Goal: Information Seeking & Learning: Learn about a topic

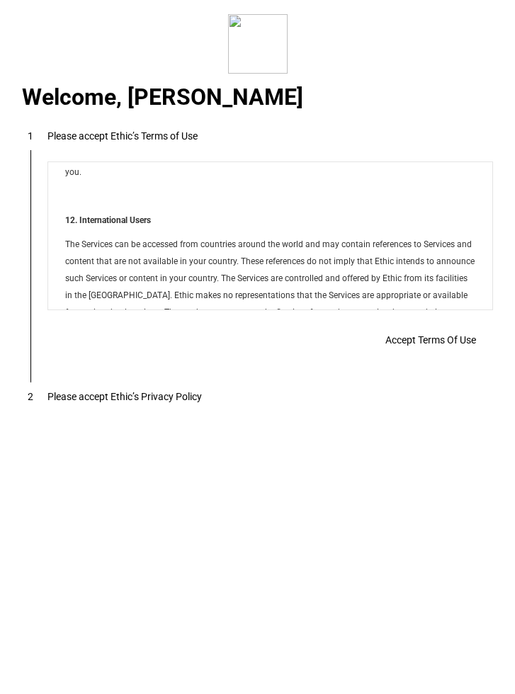
scroll to position [6763, 0]
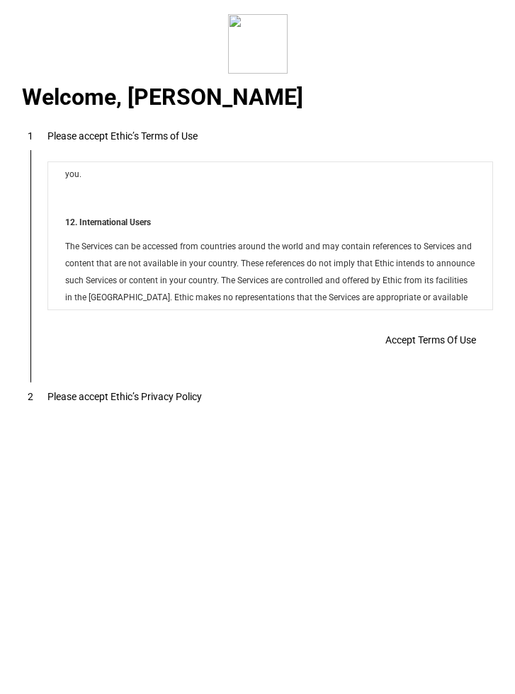
click at [396, 340] on span "Accept Terms Of Use" at bounding box center [430, 339] width 91 height 11
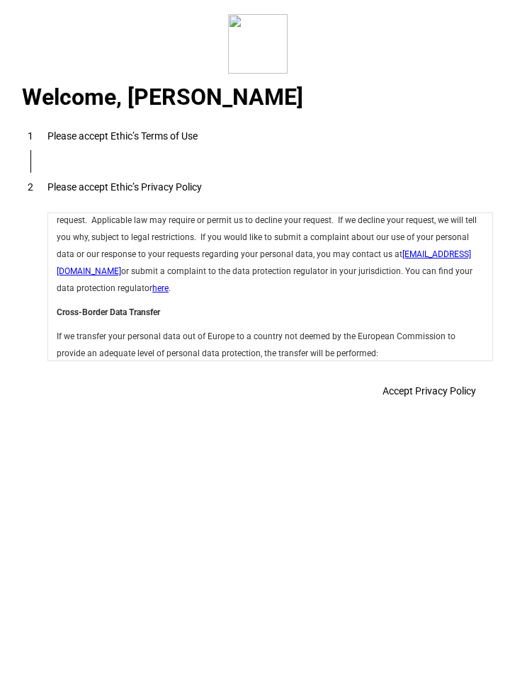
scroll to position [0, 0]
click at [405, 395] on span "Accept Privacy Policy" at bounding box center [430, 390] width 94 height 11
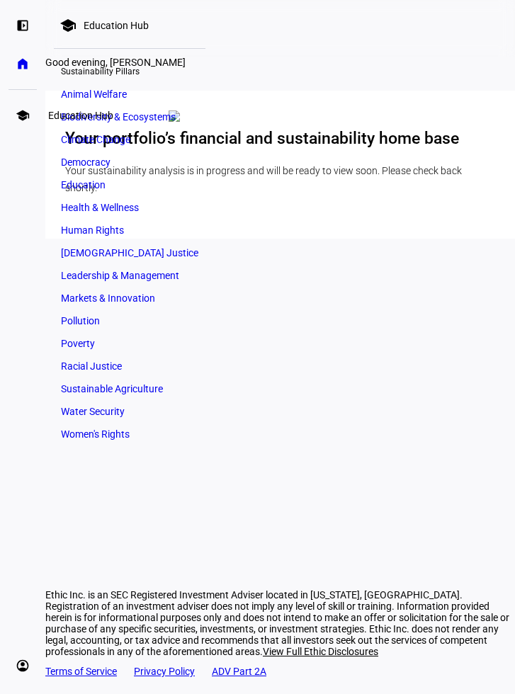
click at [17, 114] on eth-mat-symbol "school" at bounding box center [23, 115] width 14 height 14
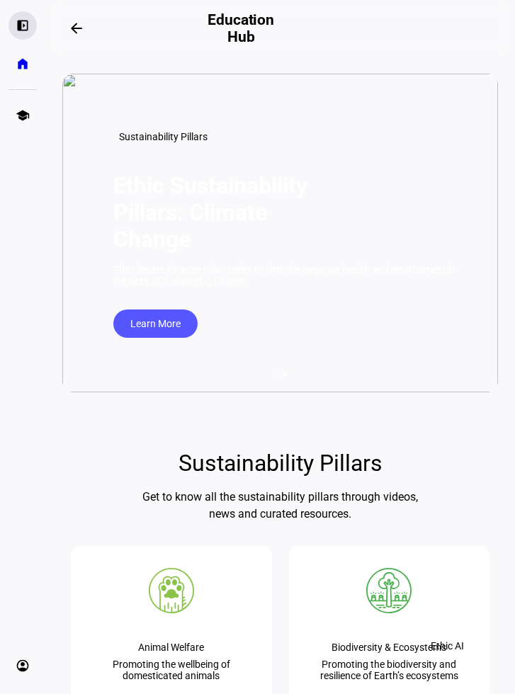
click at [24, 24] on eth-mat-symbol "left_panel_open" at bounding box center [23, 25] width 14 height 14
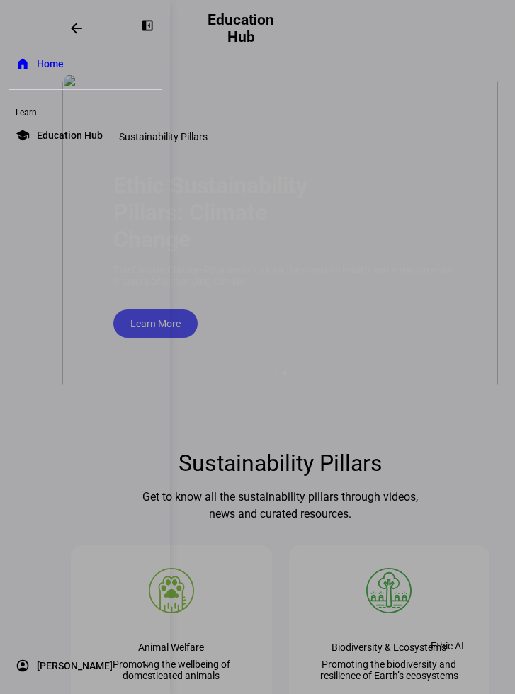
click at [52, 64] on span "Home" at bounding box center [50, 64] width 27 height 14
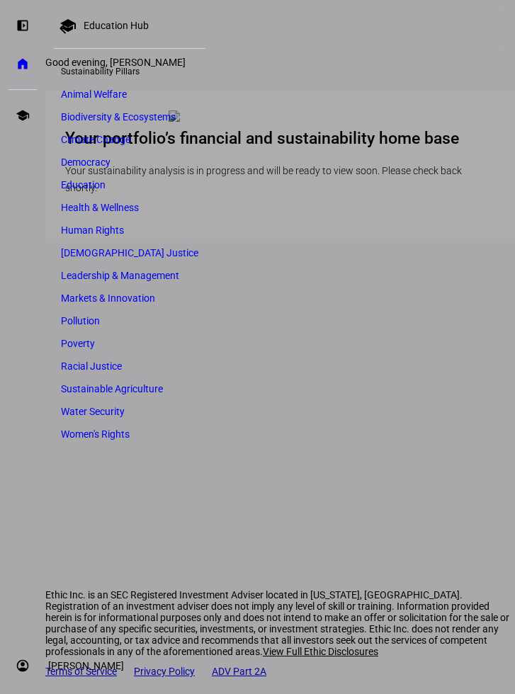
click at [30, 662] on link "account_circle [PERSON_NAME] expand_more" at bounding box center [23, 666] width 28 height 28
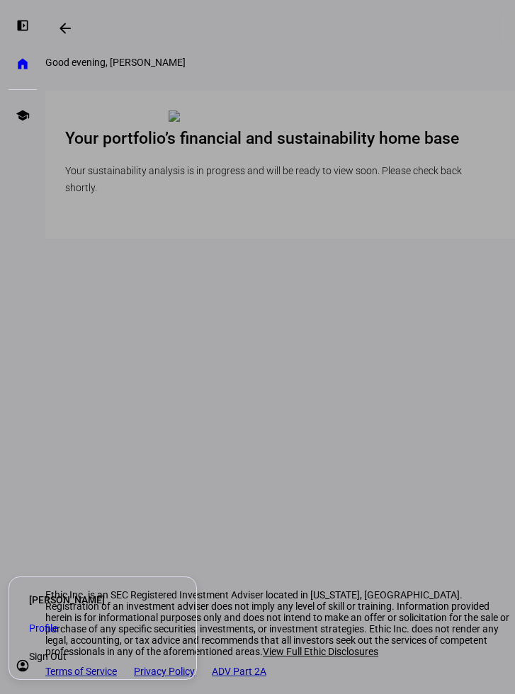
click at [67, 655] on span "Sign Out" at bounding box center [48, 657] width 38 height 14
